Goal: Task Accomplishment & Management: Manage account settings

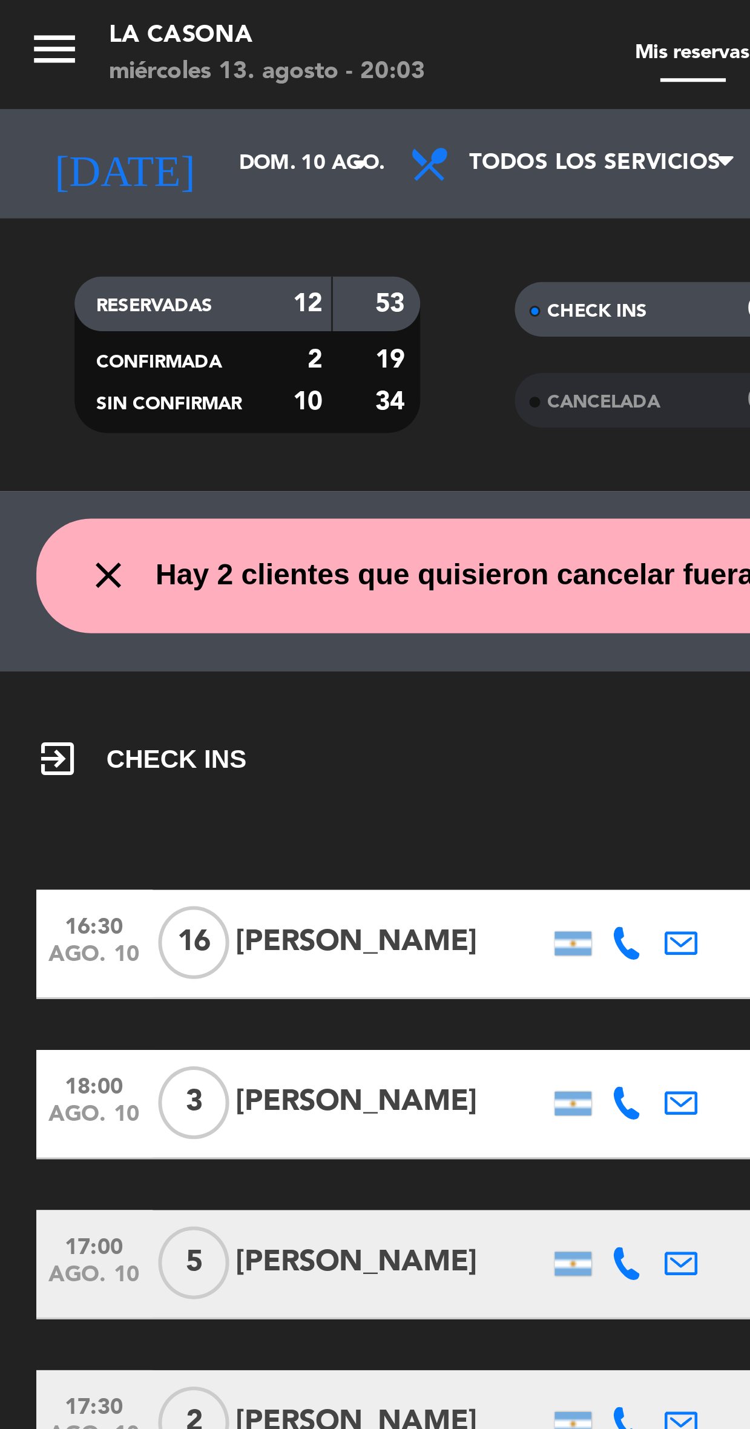
click at [15, 24] on icon "menu" at bounding box center [18, 16] width 18 height 18
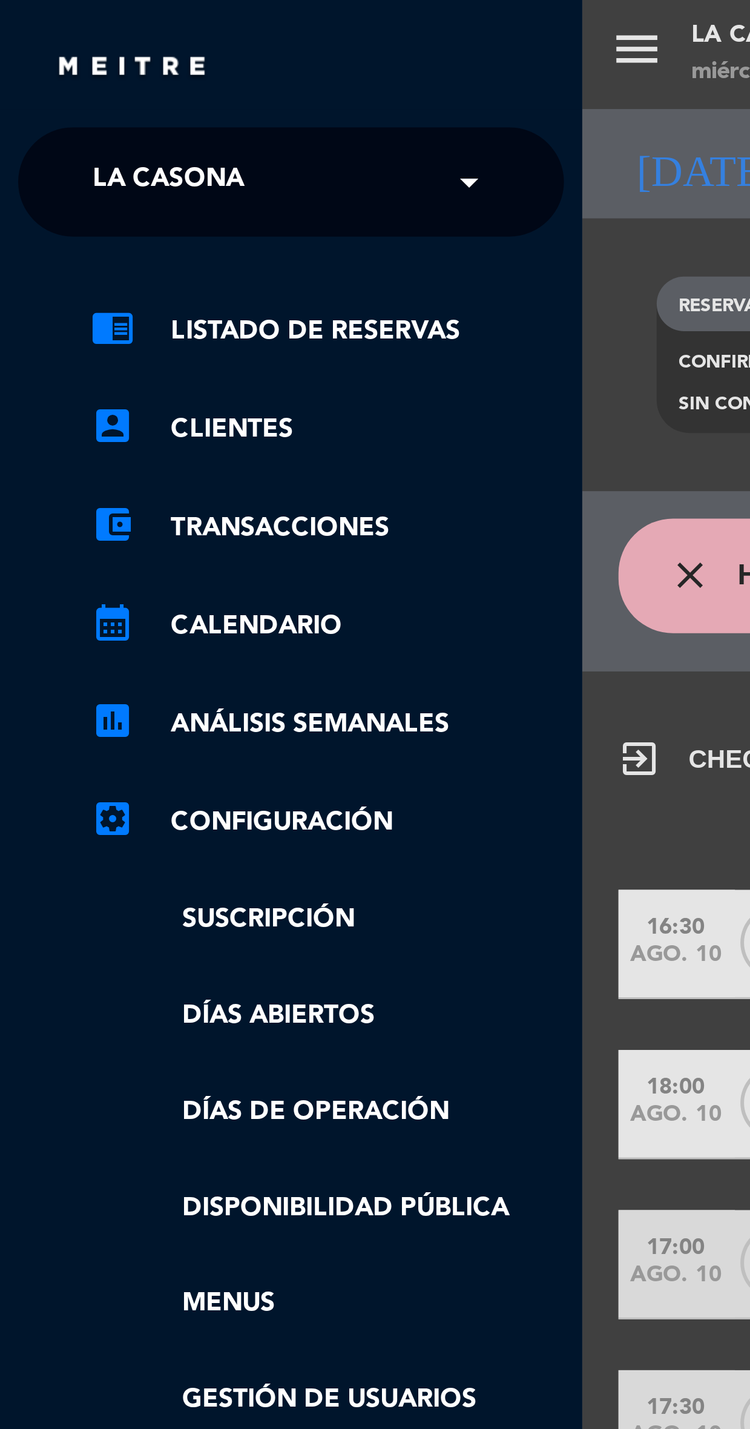
click at [98, 56] on div "× La Casona" at bounding box center [62, 60] width 73 height 25
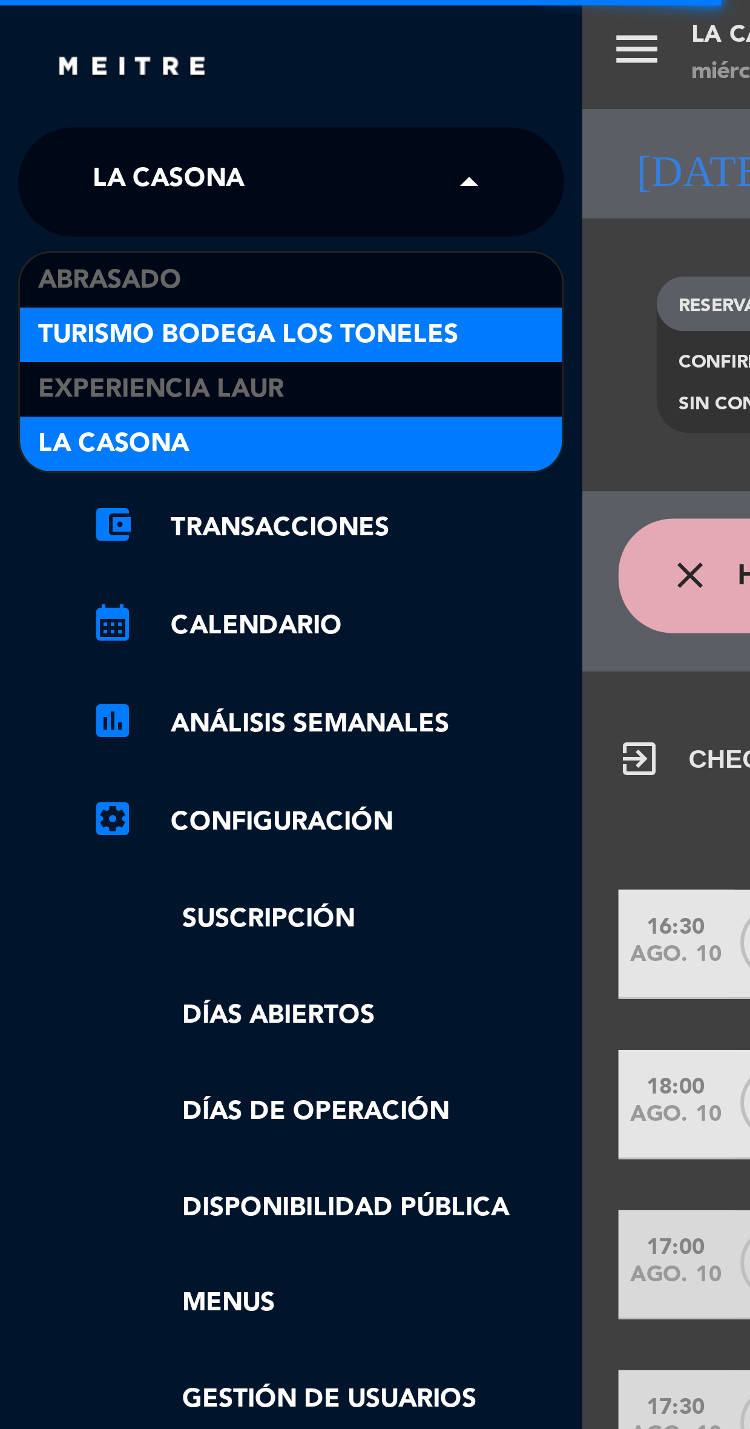
click at [100, 113] on span "Turismo Bodega Los Toneles" at bounding box center [83, 112] width 140 height 14
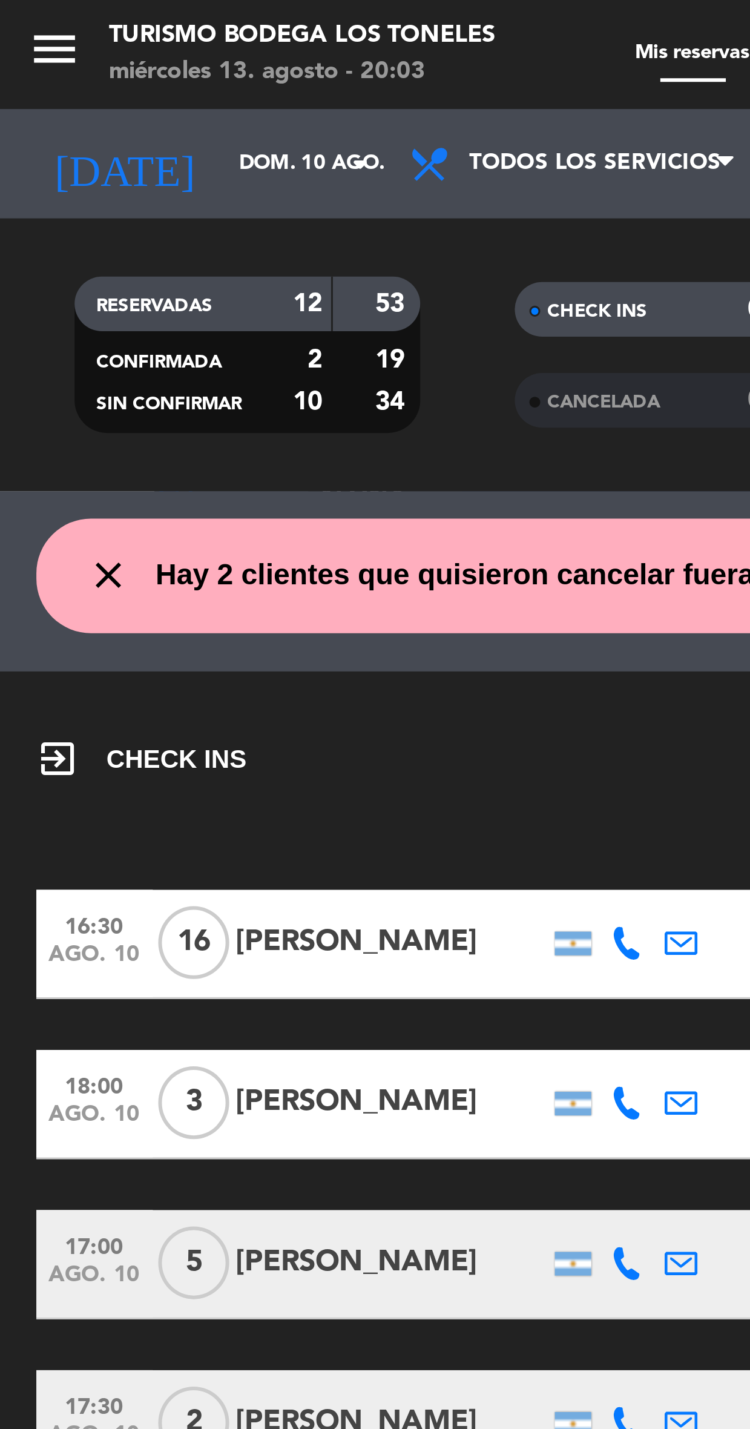
click at [15, 16] on icon "menu" at bounding box center [18, 16] width 18 height 18
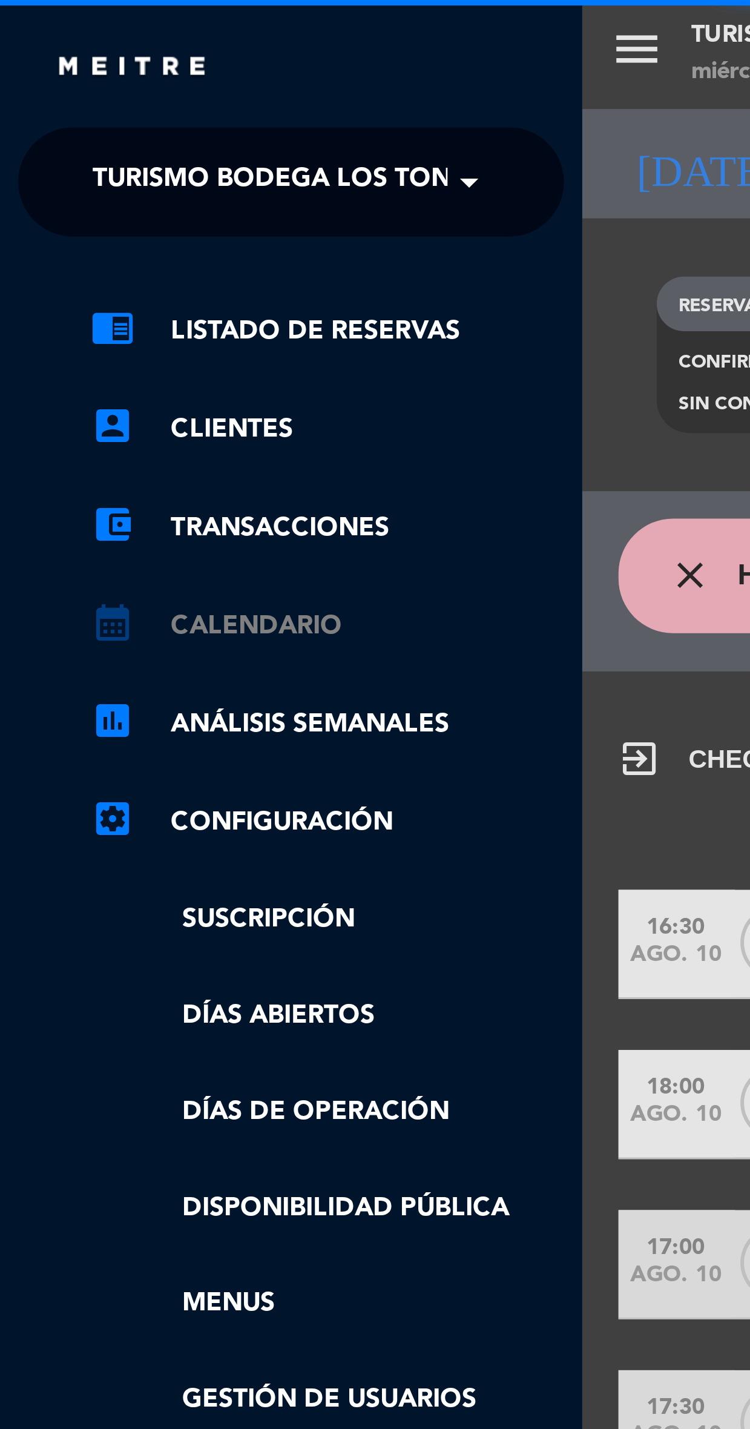
click at [110, 210] on link "calendar_month Calendario" at bounding box center [108, 208] width 157 height 15
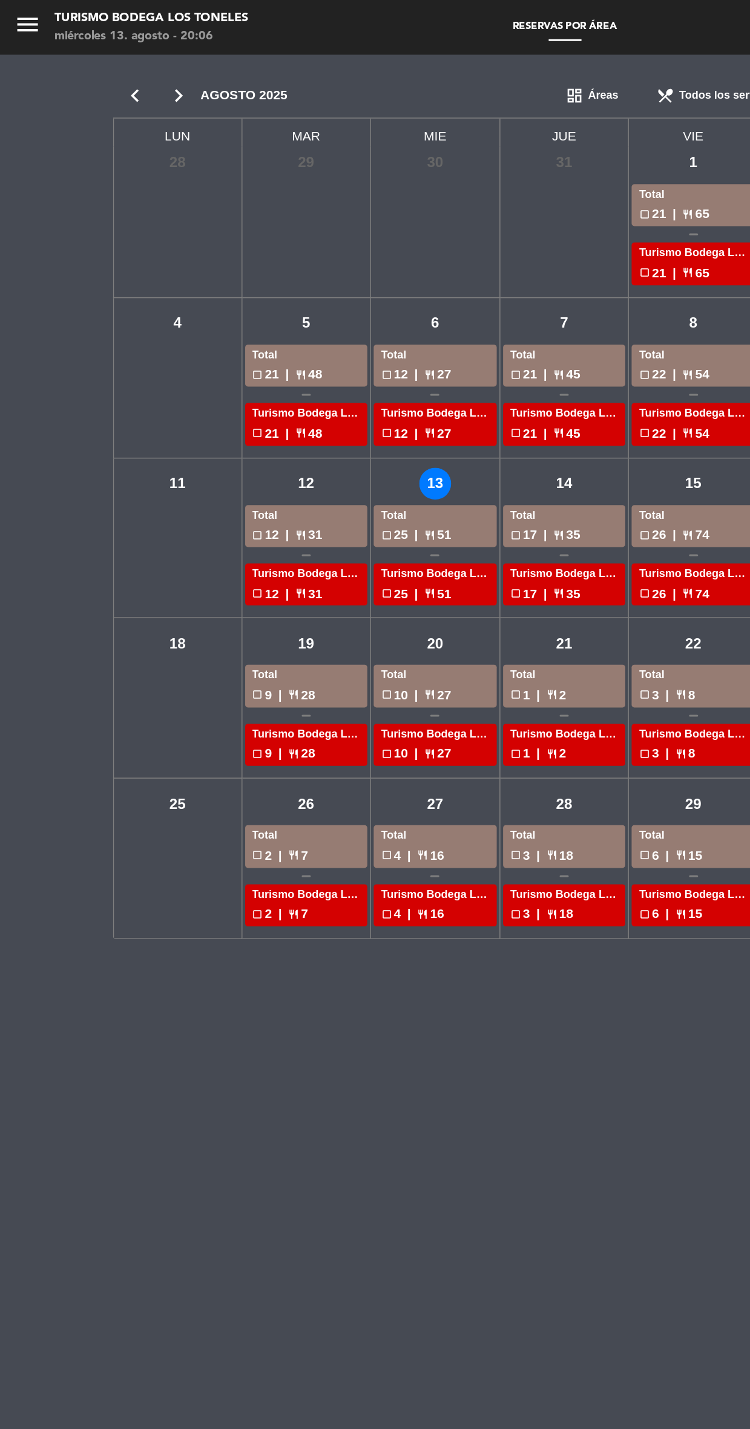
click at [22, 21] on icon "menu" at bounding box center [18, 16] width 18 height 18
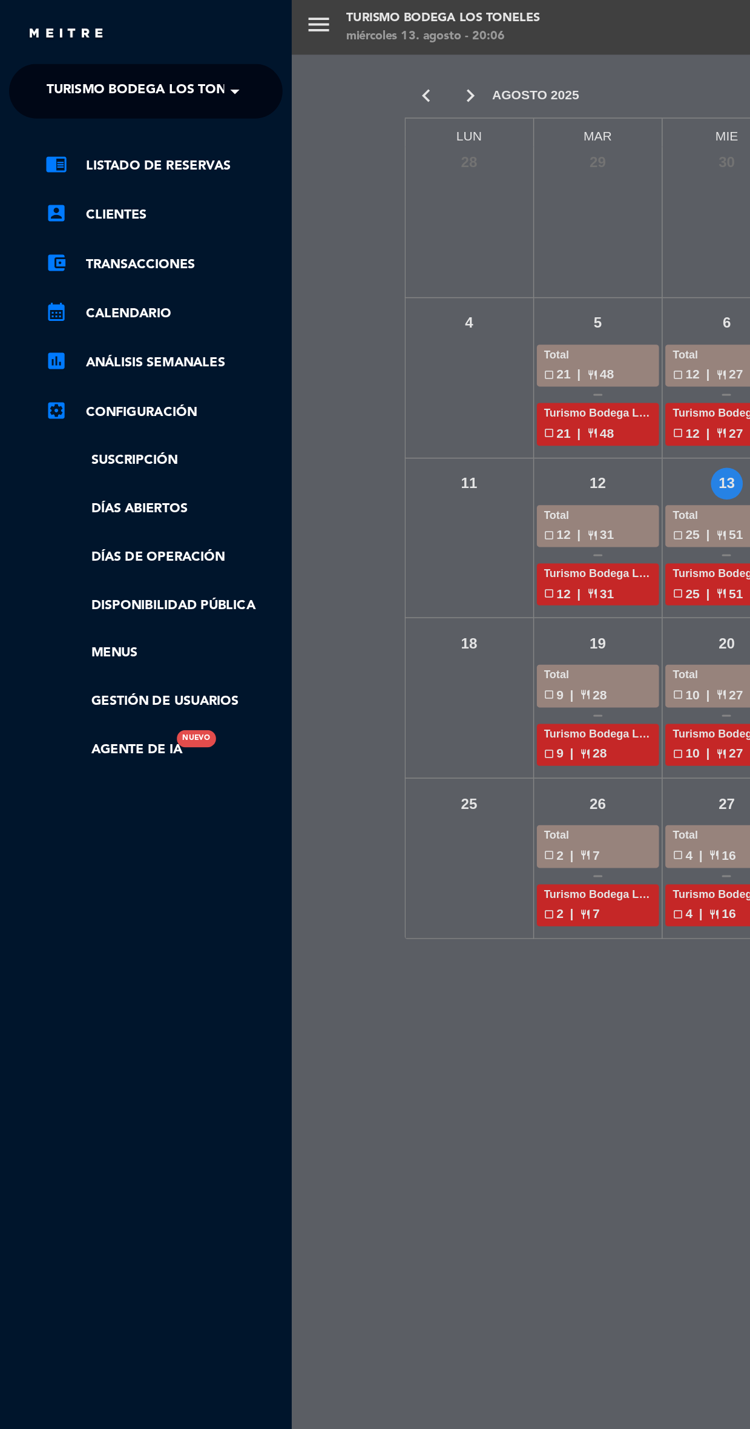
click at [99, 61] on span "Turismo Bodega Los Toneles" at bounding box center [101, 60] width 140 height 25
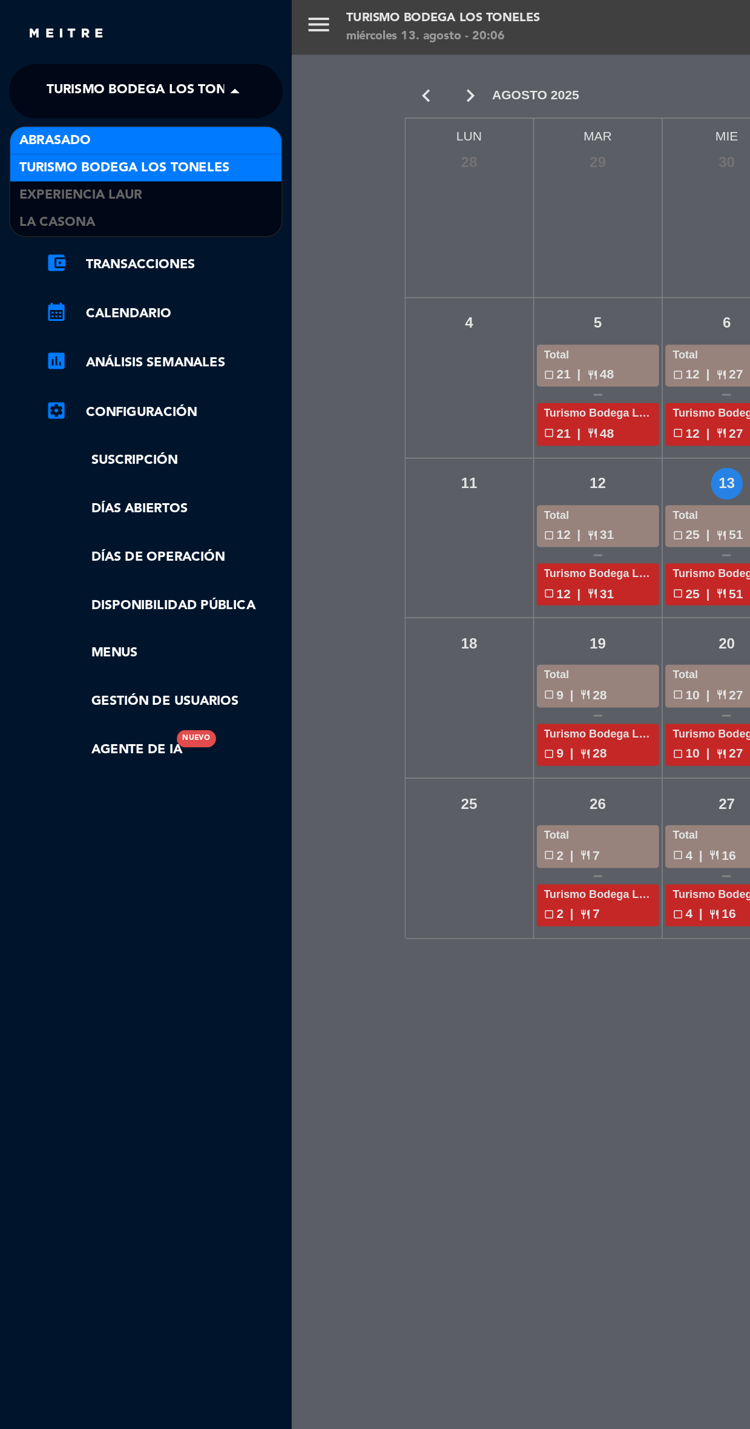
click at [134, 99] on div "Abrasado" at bounding box center [97, 93] width 180 height 18
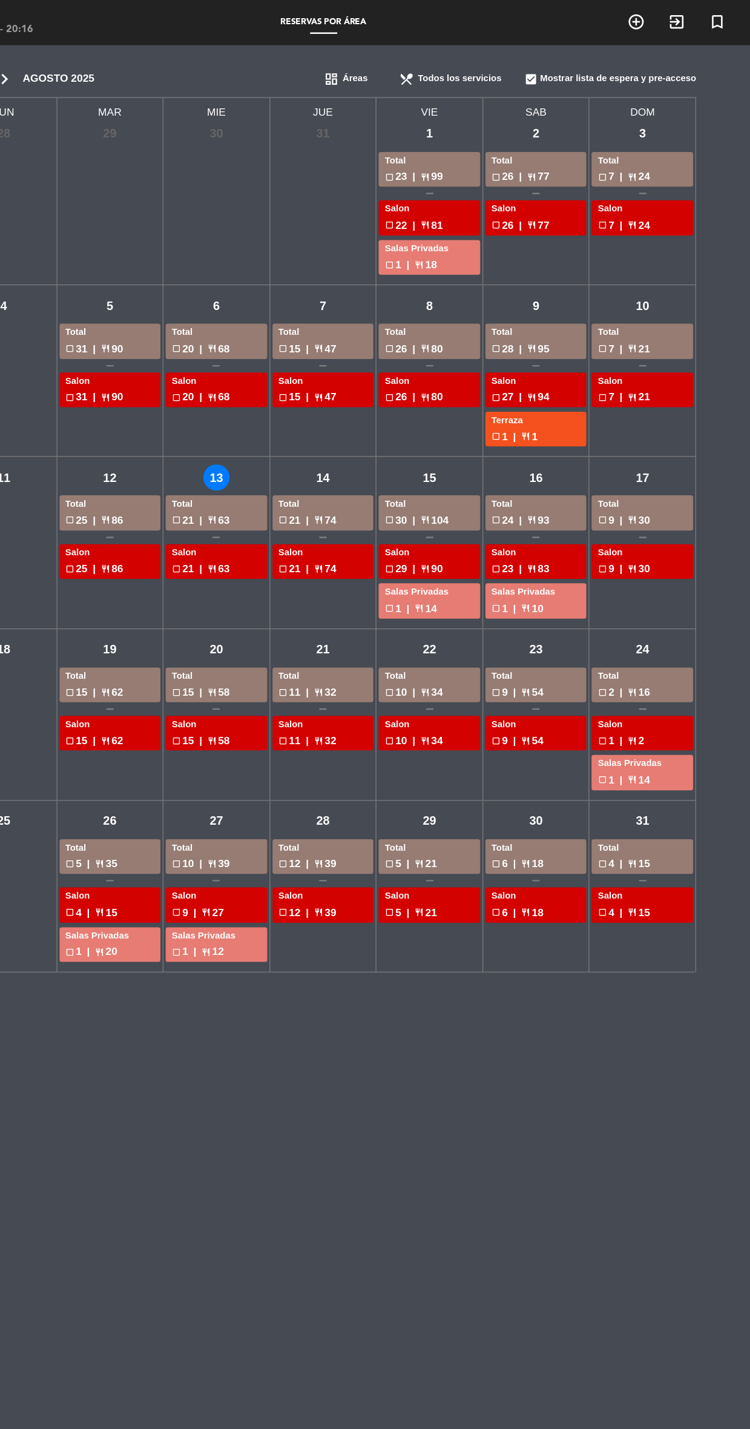
click at [400, 414] on div "check_box_outline_blank 21 | restaurant 74" at bounding box center [375, 419] width 72 height 14
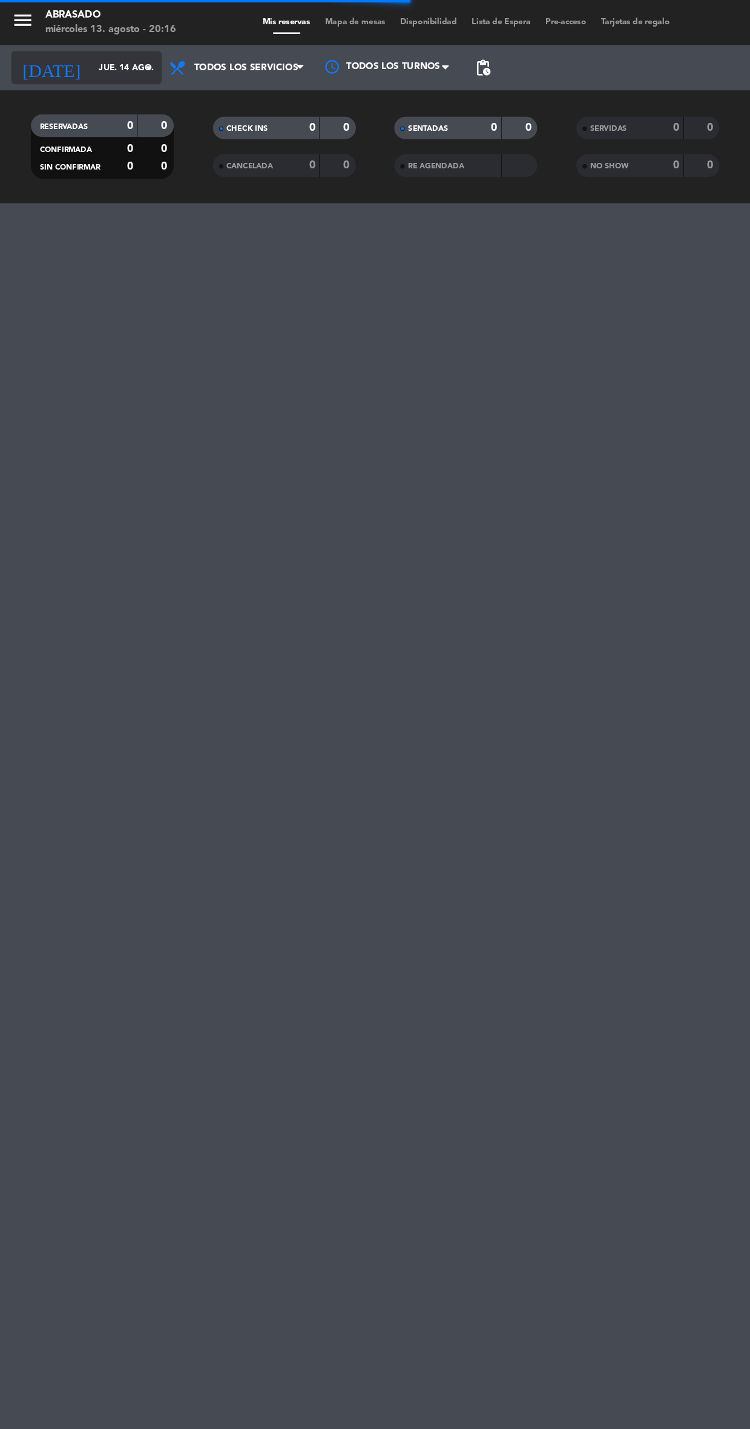
click at [93, 55] on input "jue. 14 ago." at bounding box center [119, 55] width 93 height 20
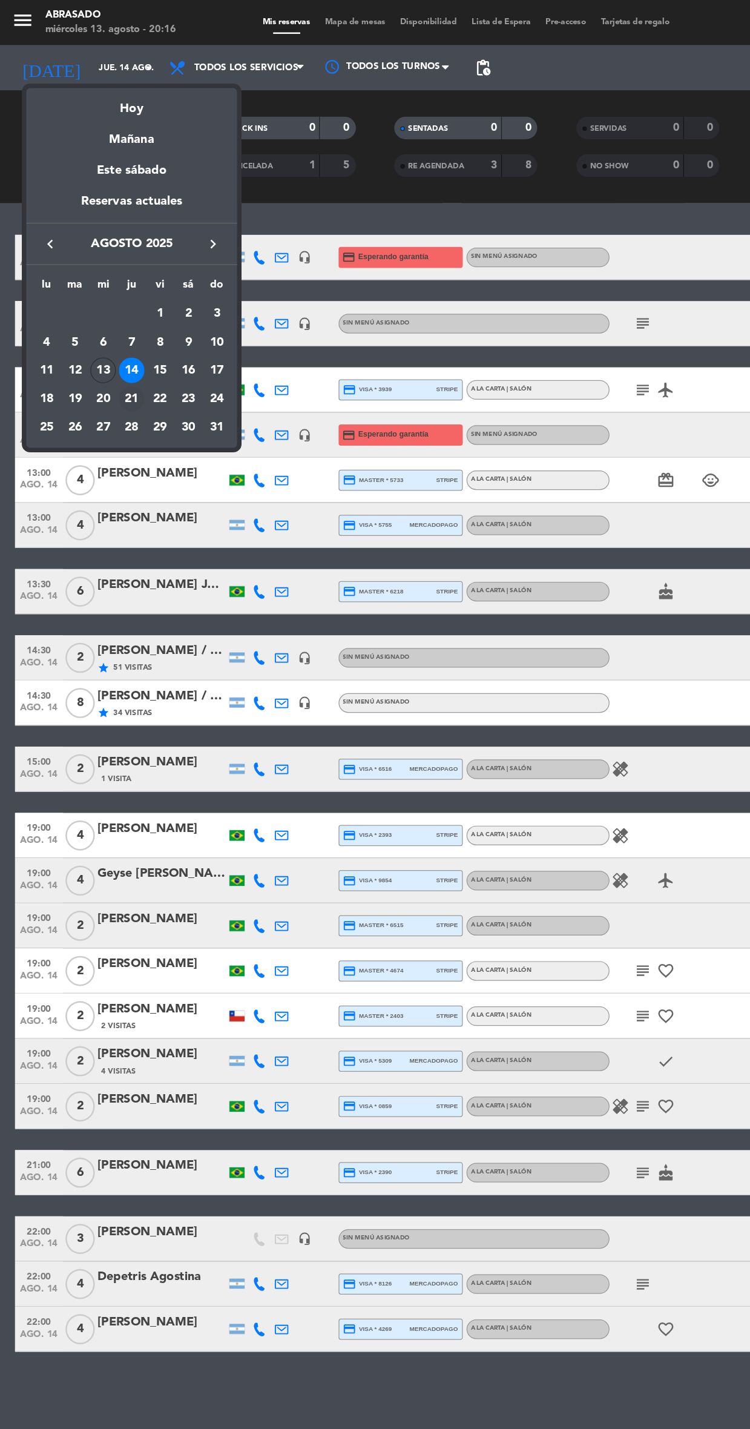
click at [105, 320] on div "21" at bounding box center [106, 321] width 21 height 21
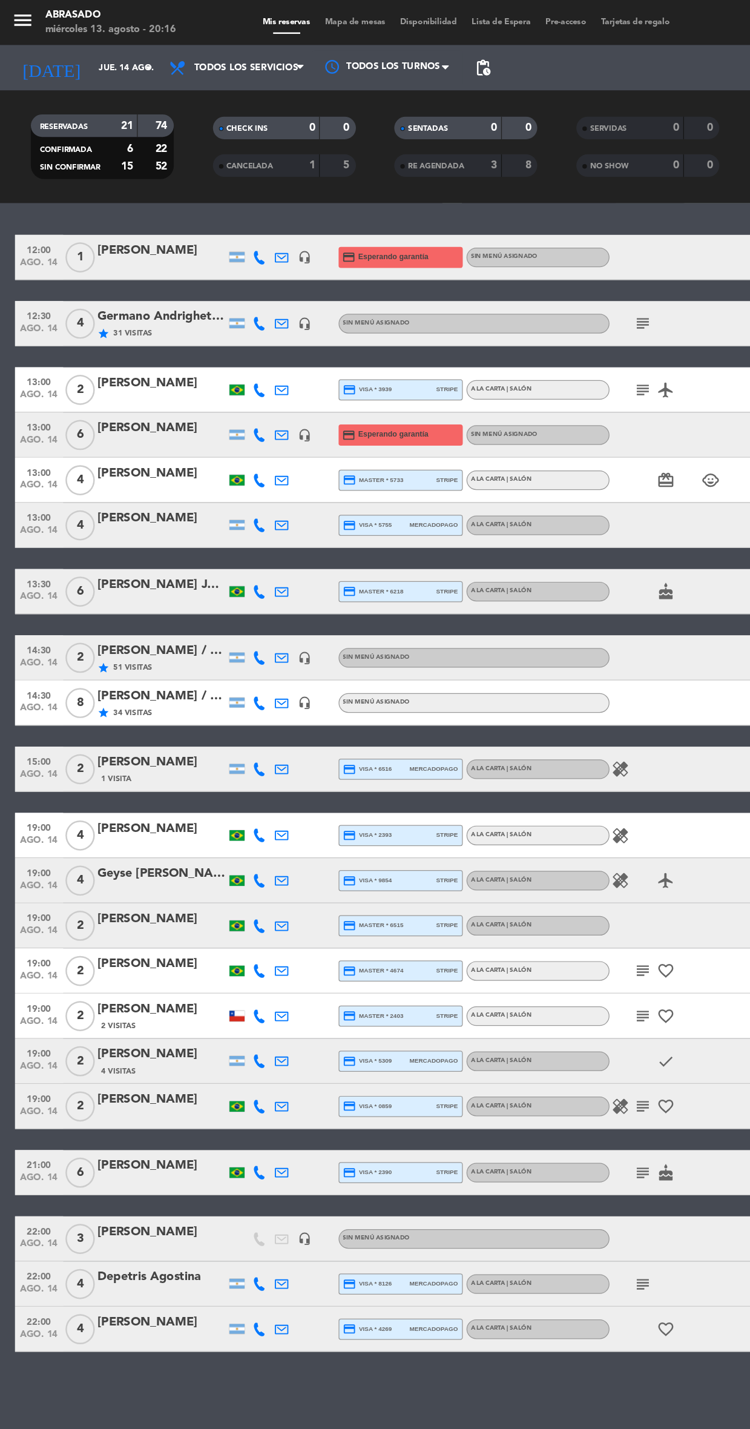
type input "jue. 21 ago."
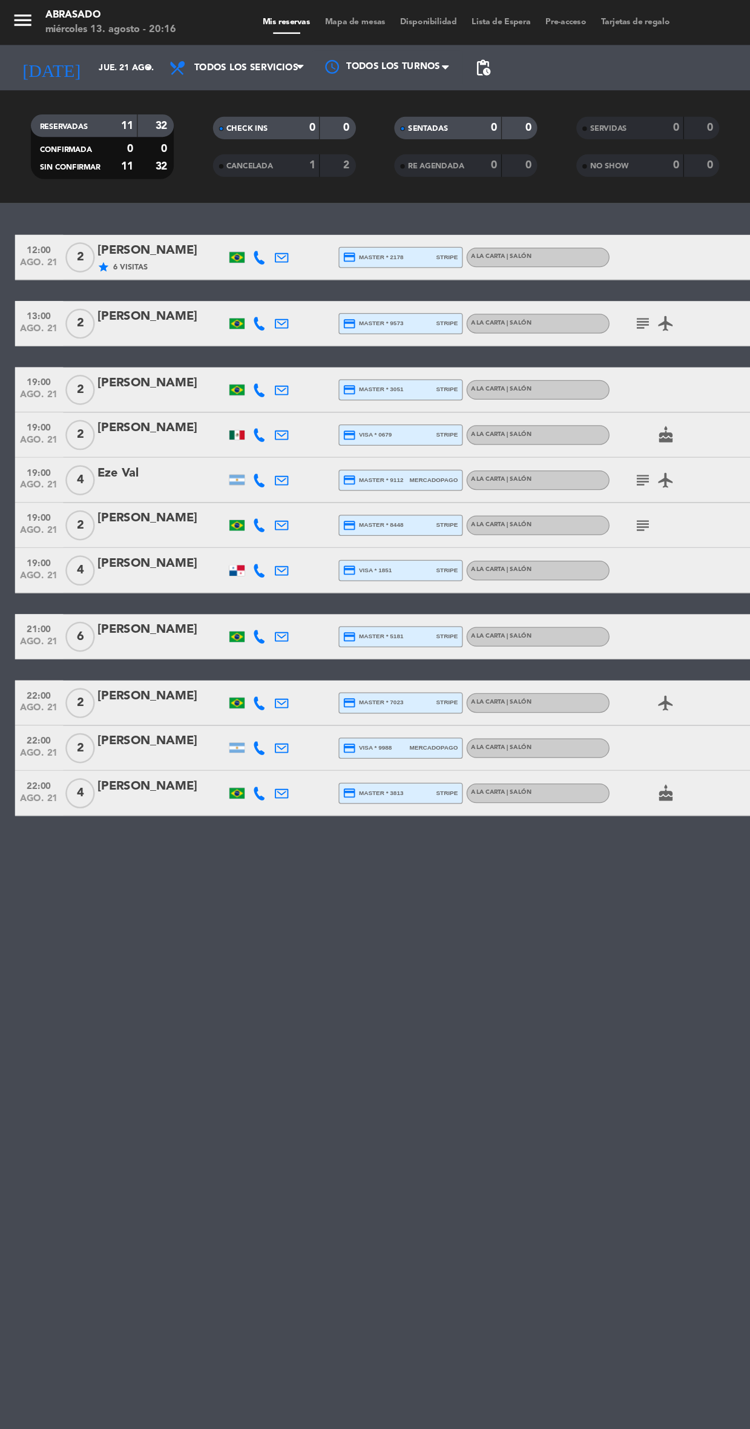
click at [394, 54] on span "pending_actions" at bounding box center [389, 54] width 15 height 15
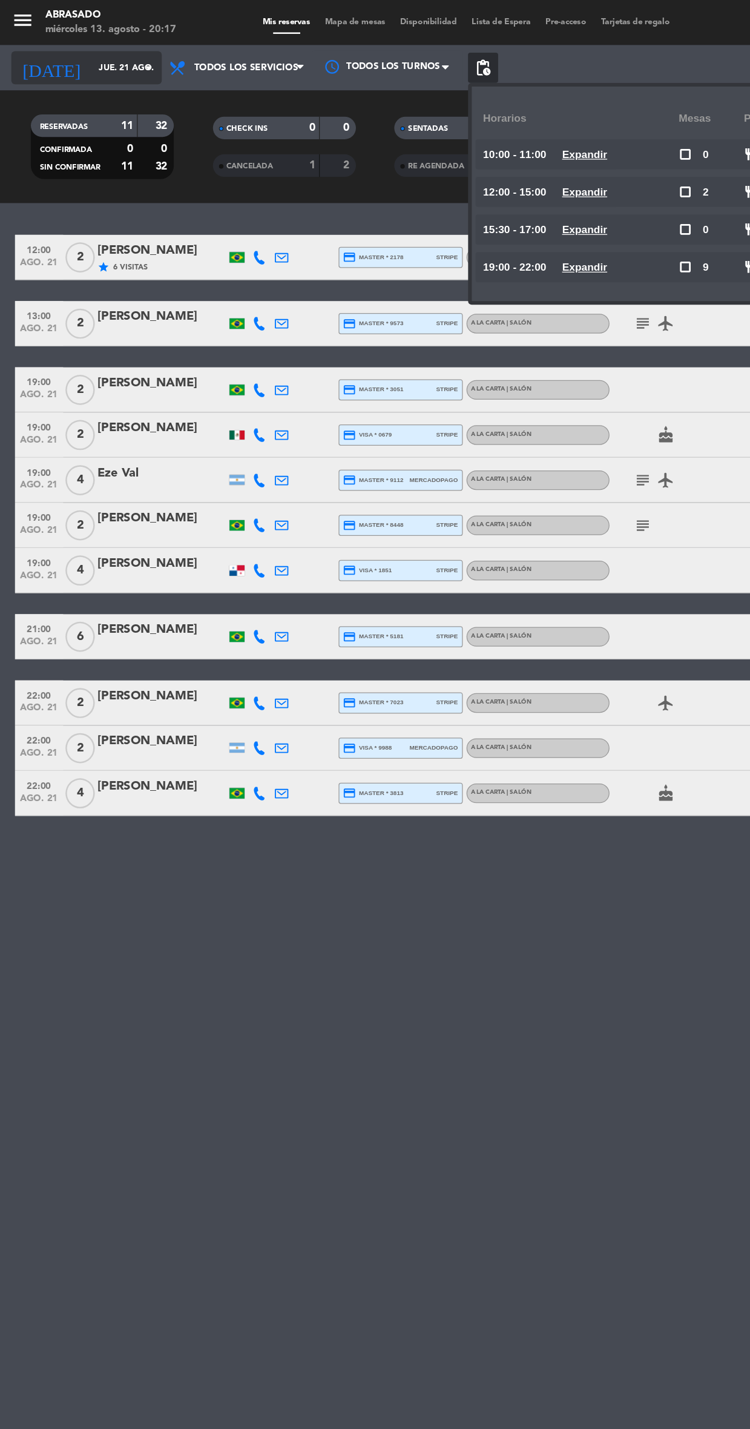
click at [89, 57] on input "jue. 21 ago." at bounding box center [119, 55] width 93 height 20
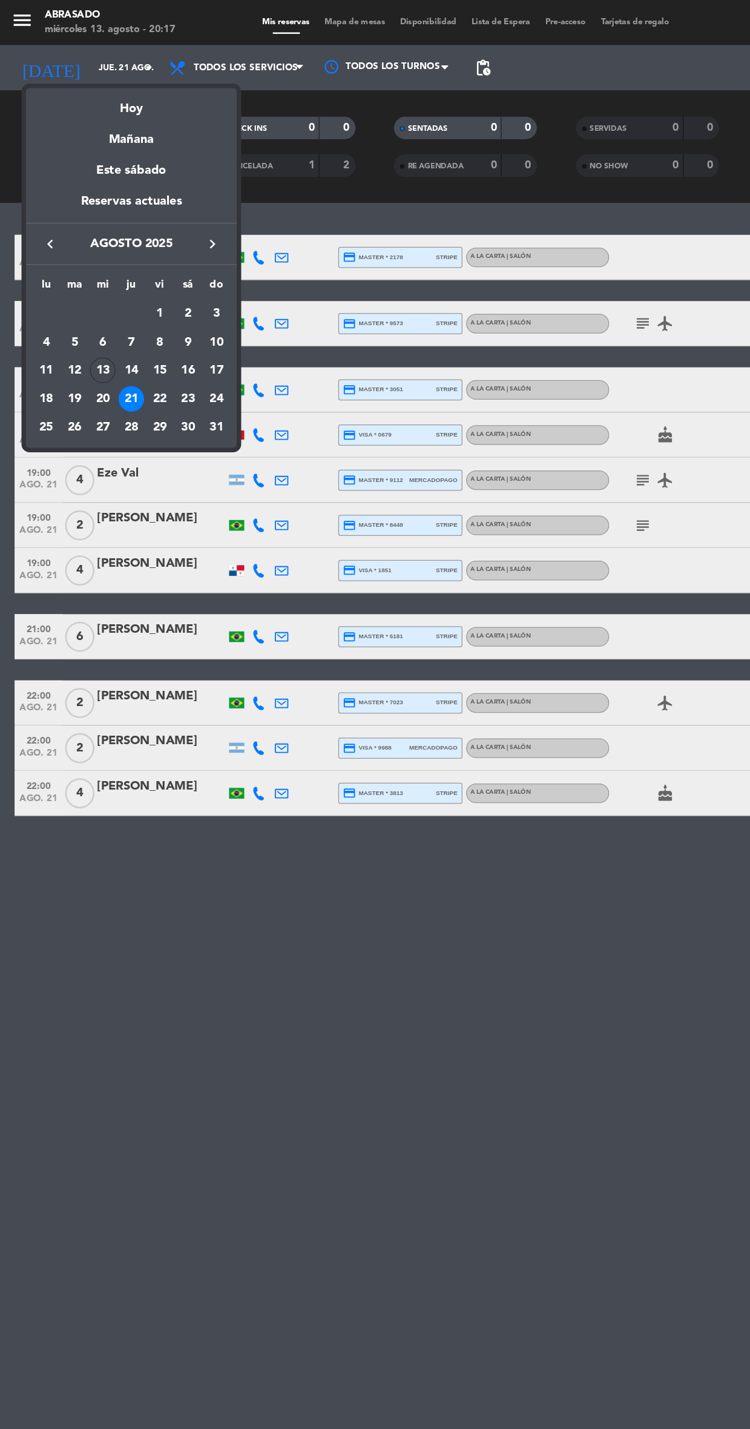
click at [105, 320] on div "21" at bounding box center [106, 321] width 21 height 21
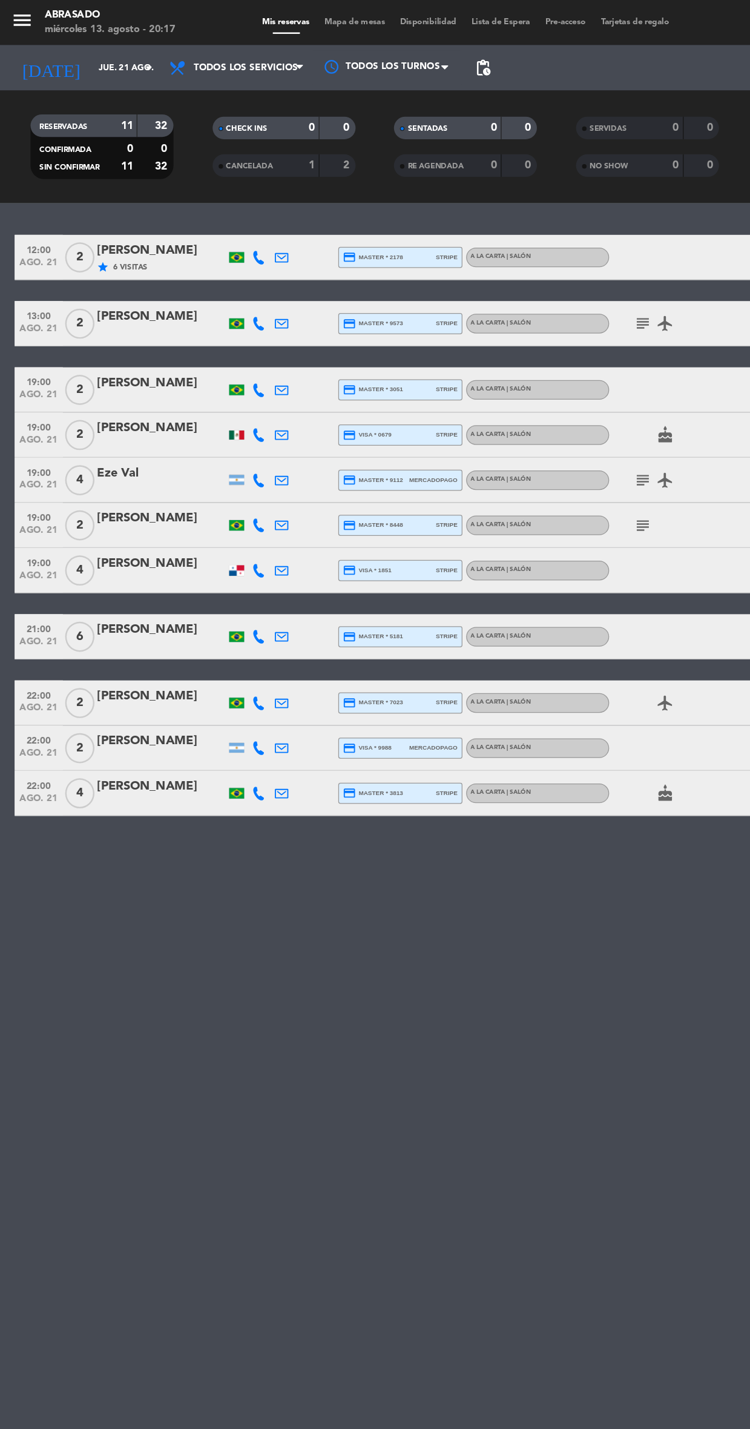
click at [102, 100] on strong "11" at bounding box center [103, 101] width 10 height 8
click at [129, 55] on input "jue. 21 ago." at bounding box center [119, 55] width 93 height 20
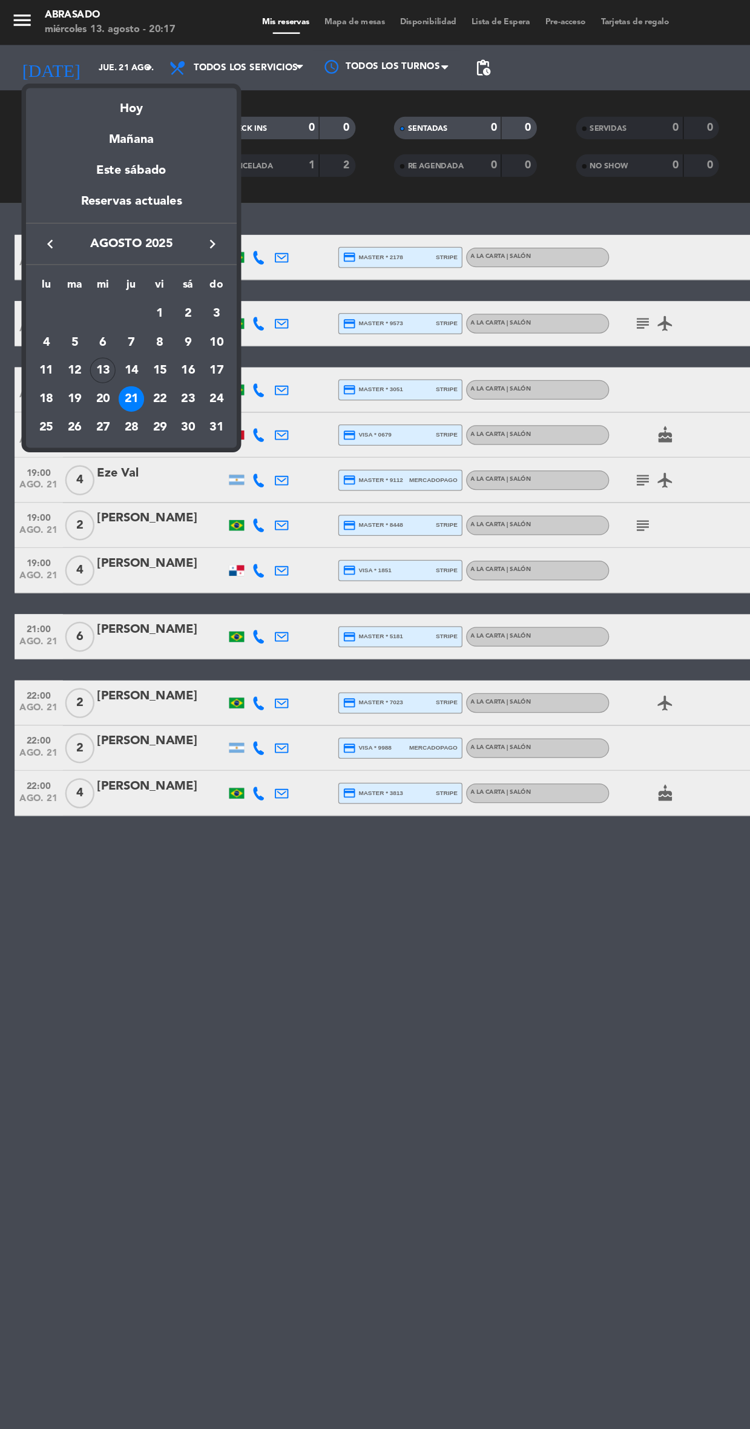
click at [105, 320] on div "21" at bounding box center [106, 321] width 21 height 21
